Goal: Task Accomplishment & Management: Use online tool/utility

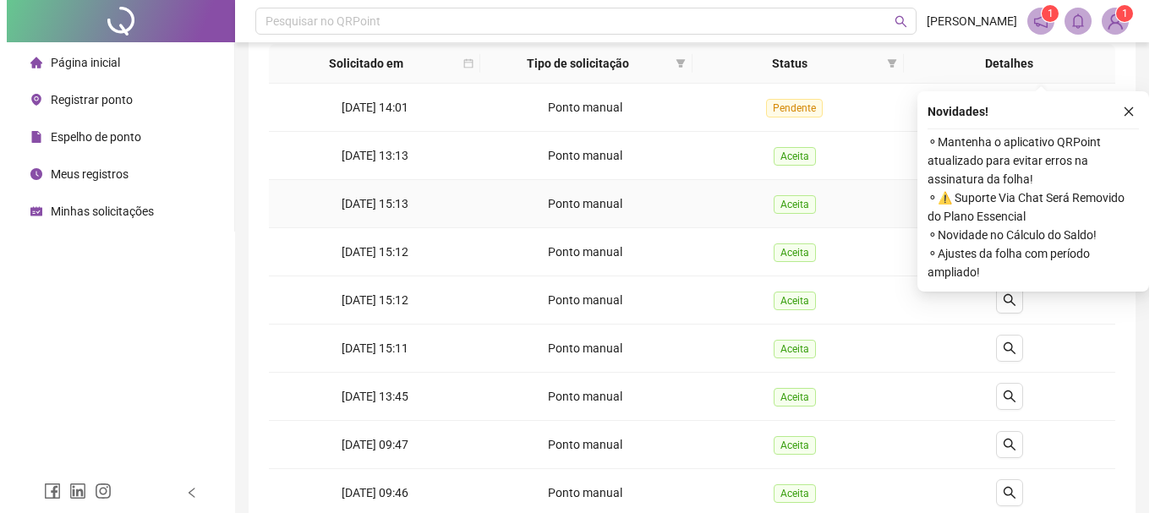
scroll to position [169, 0]
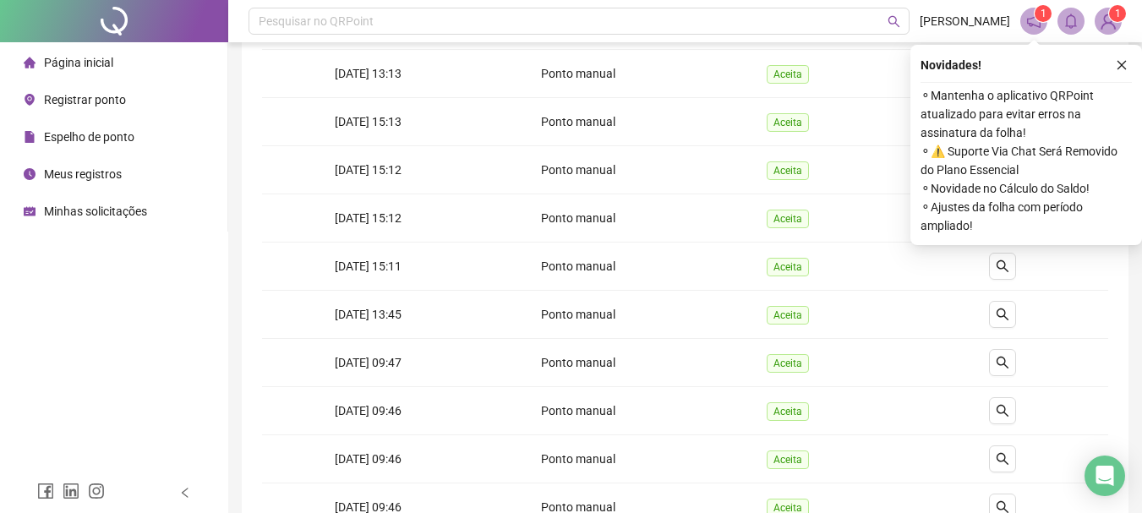
click at [111, 93] on span "Registrar ponto" at bounding box center [85, 100] width 82 height 14
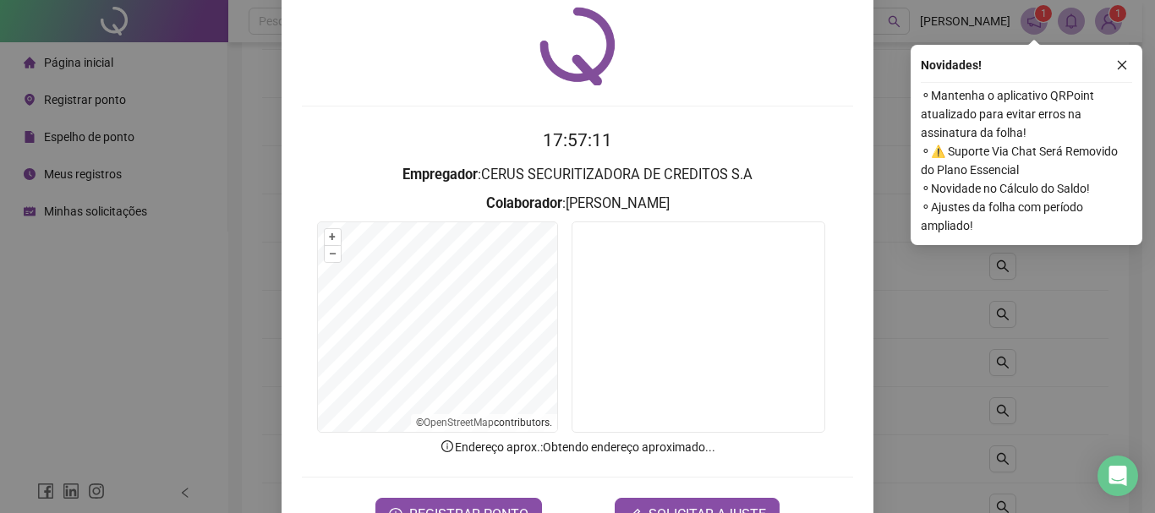
scroll to position [110, 0]
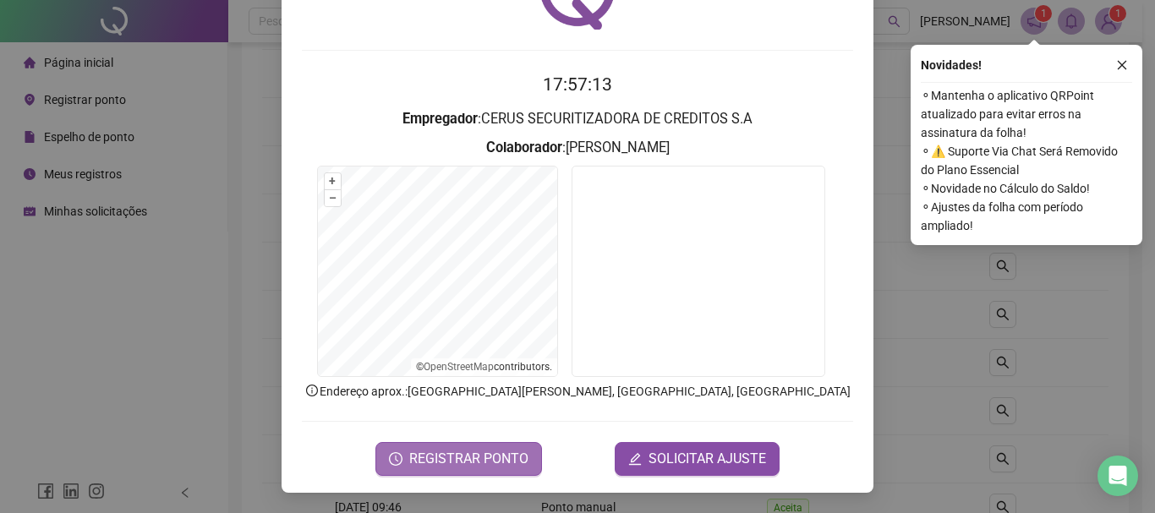
click at [491, 456] on span "REGISTRAR PONTO" at bounding box center [468, 459] width 119 height 20
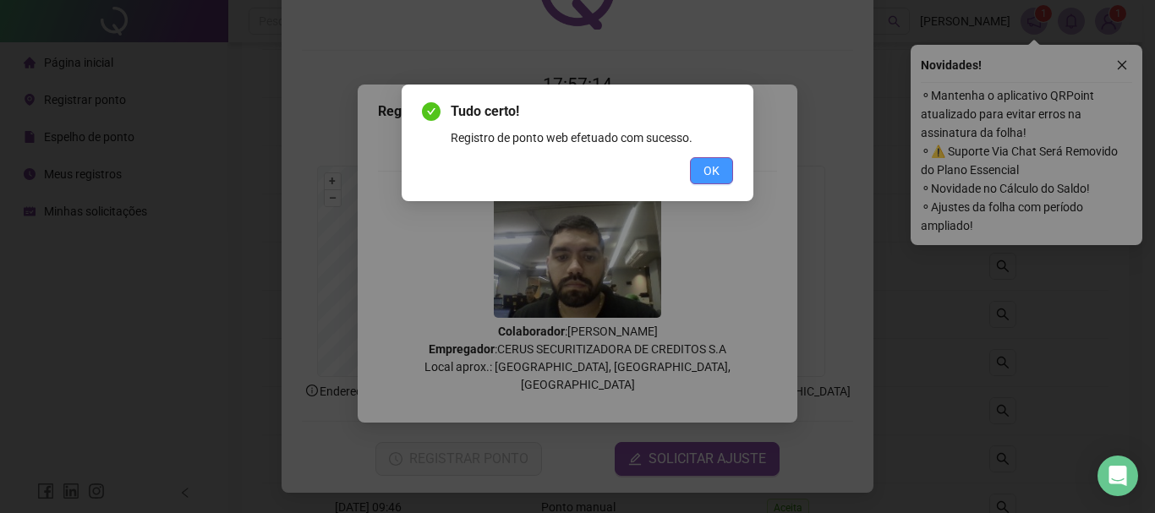
click at [706, 162] on span "OK" at bounding box center [711, 170] width 16 height 19
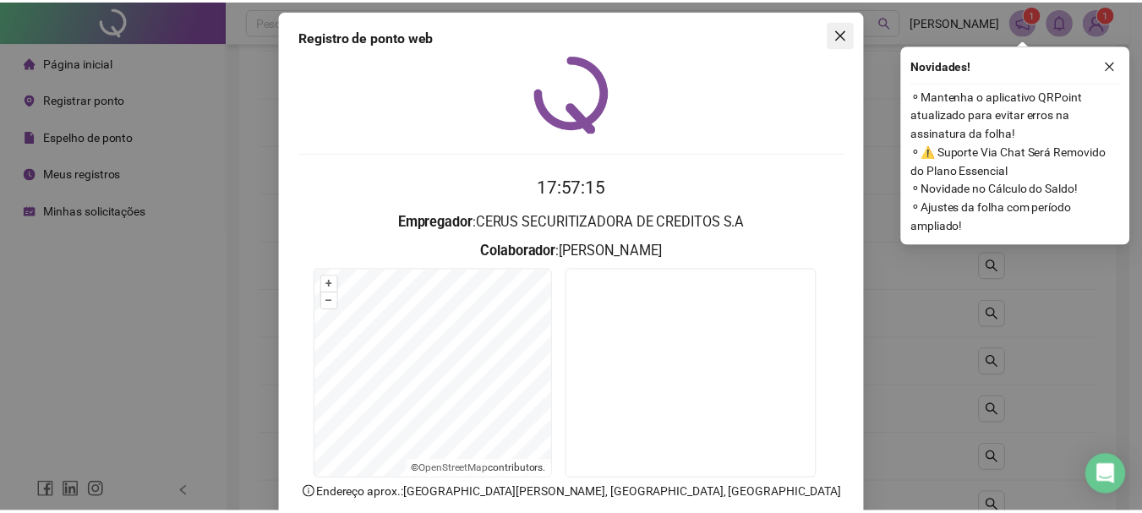
scroll to position [0, 0]
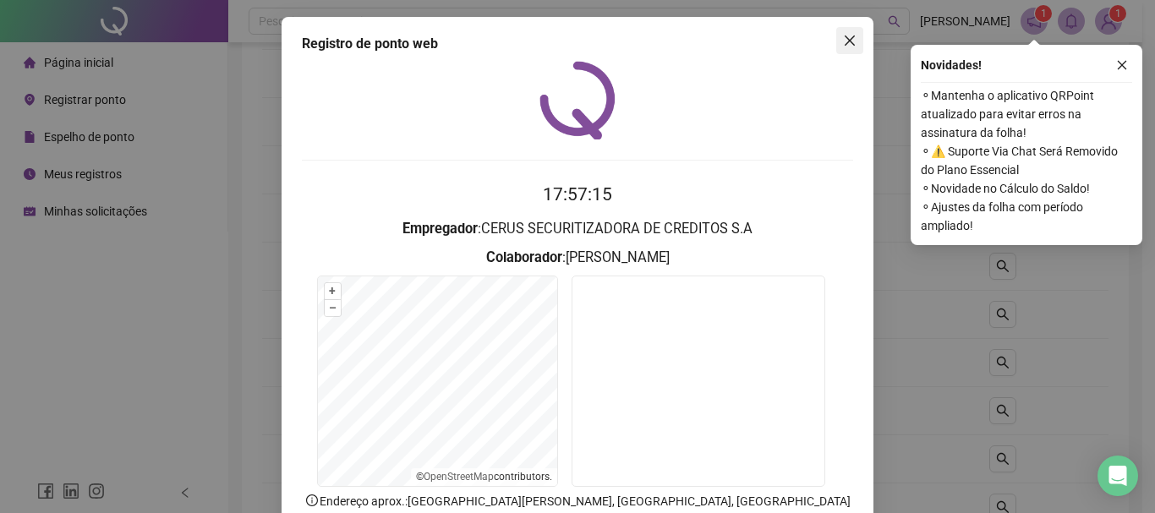
click at [844, 43] on icon "close" at bounding box center [850, 41] width 14 height 14
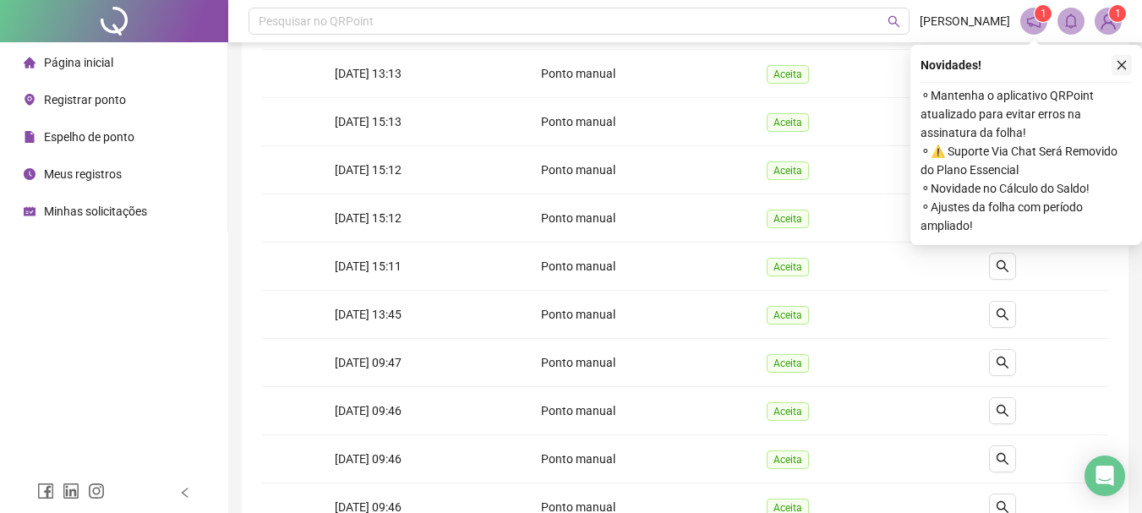
click at [1117, 68] on icon "close" at bounding box center [1122, 65] width 12 height 12
